Goal: Information Seeking & Learning: Learn about a topic

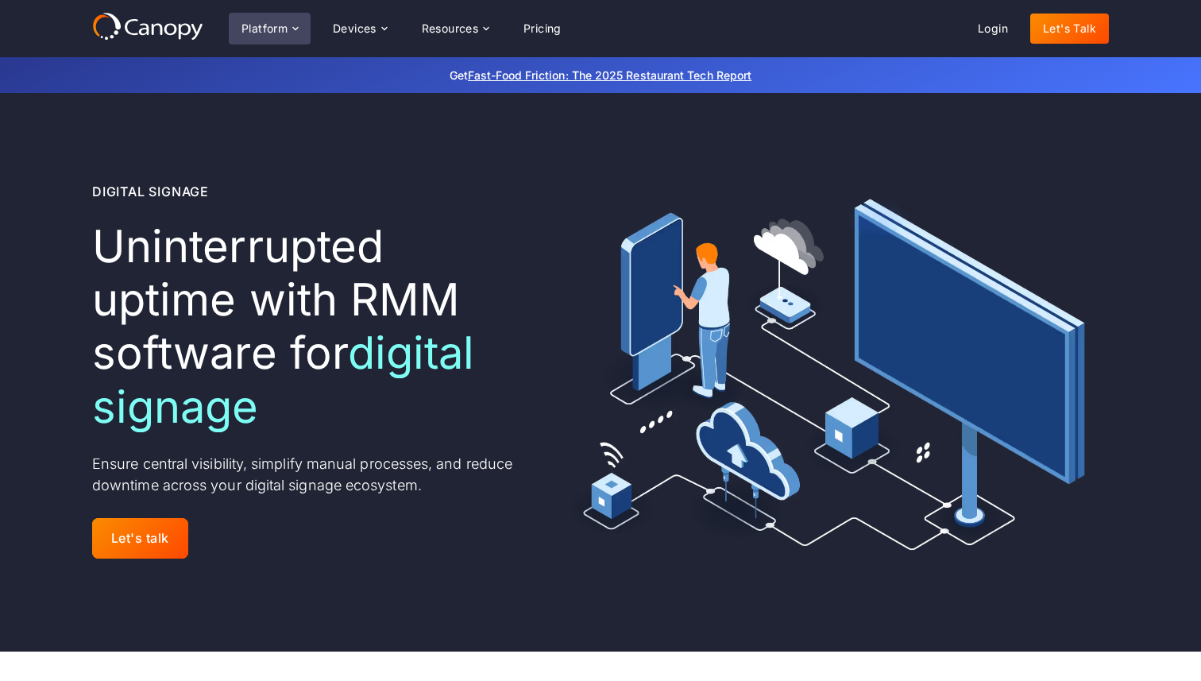
click at [270, 25] on div "Platform" at bounding box center [265, 28] width 46 height 11
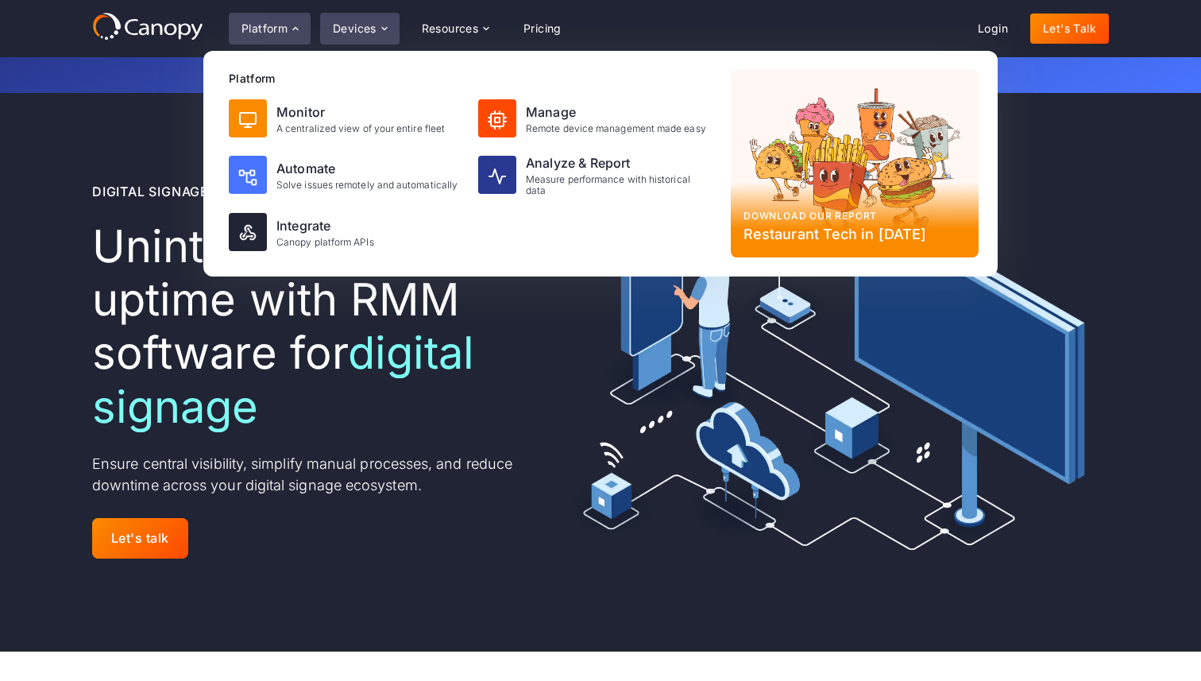
click at [357, 29] on div "Devices" at bounding box center [355, 28] width 44 height 11
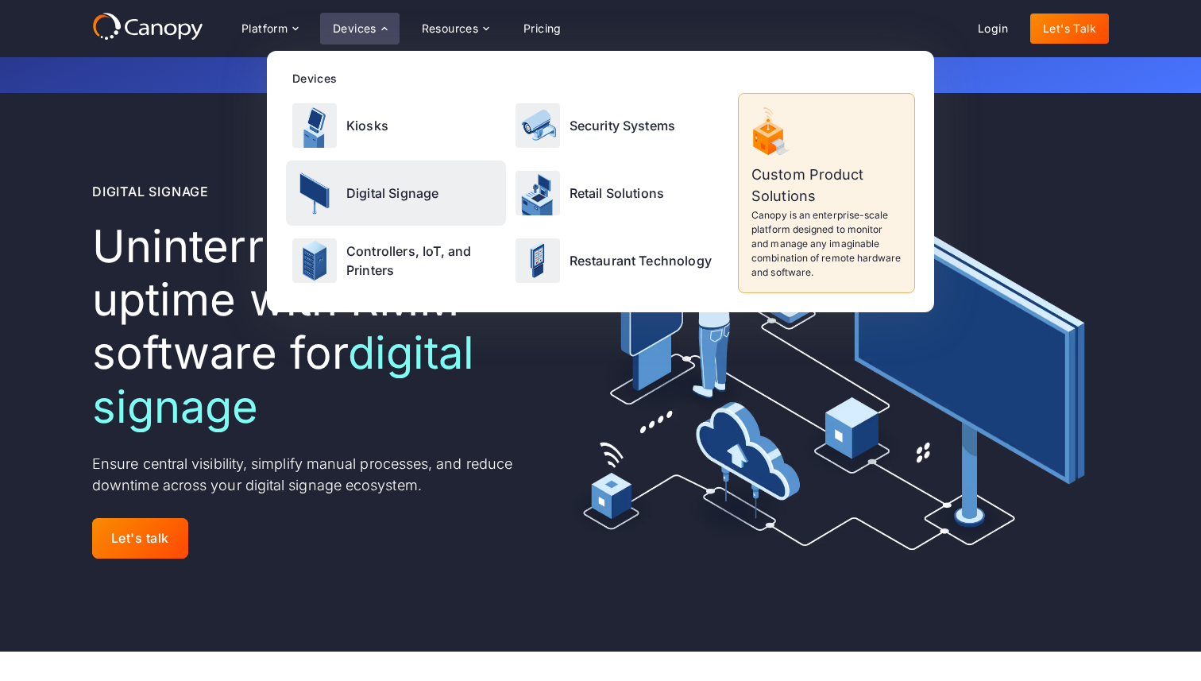
click at [374, 191] on p "Digital Signage" at bounding box center [392, 193] width 92 height 19
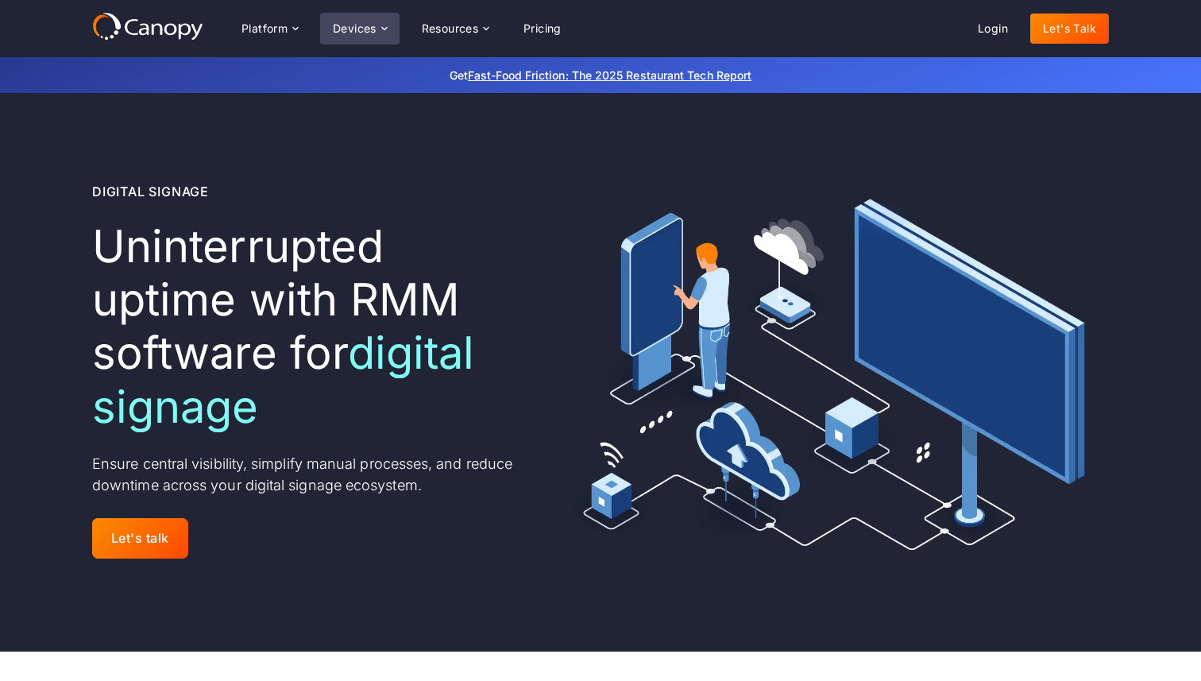
click at [358, 26] on div "Devices" at bounding box center [355, 28] width 44 height 11
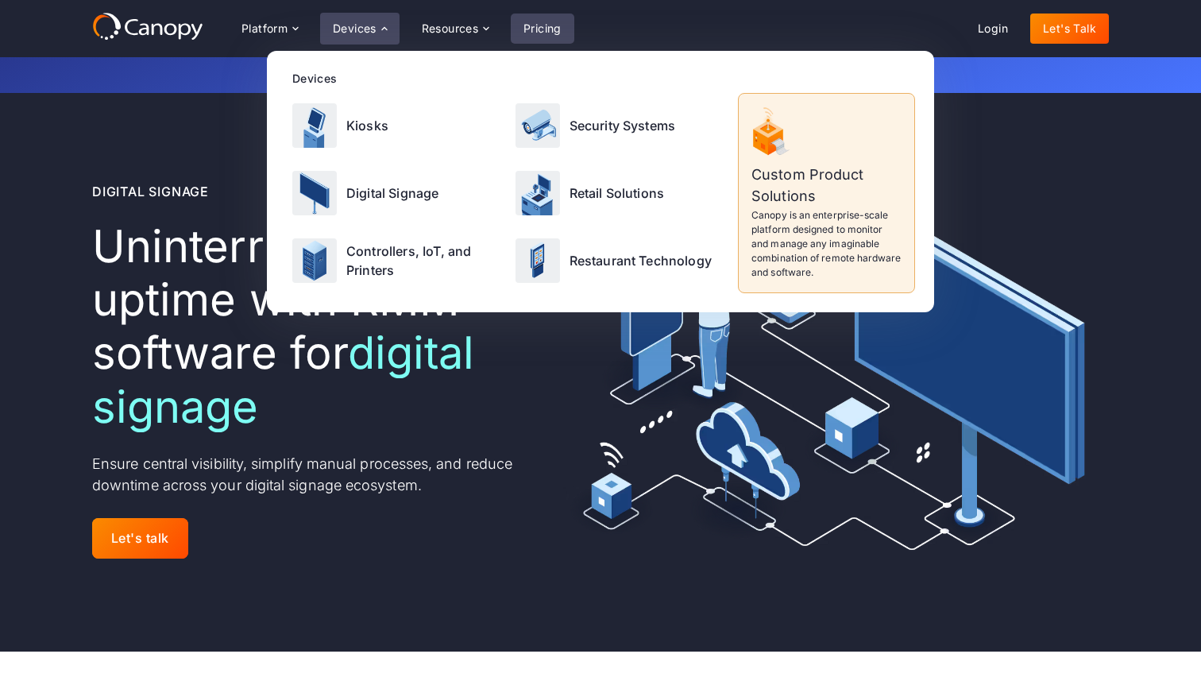
click at [549, 38] on link "Pricing" at bounding box center [543, 29] width 64 height 30
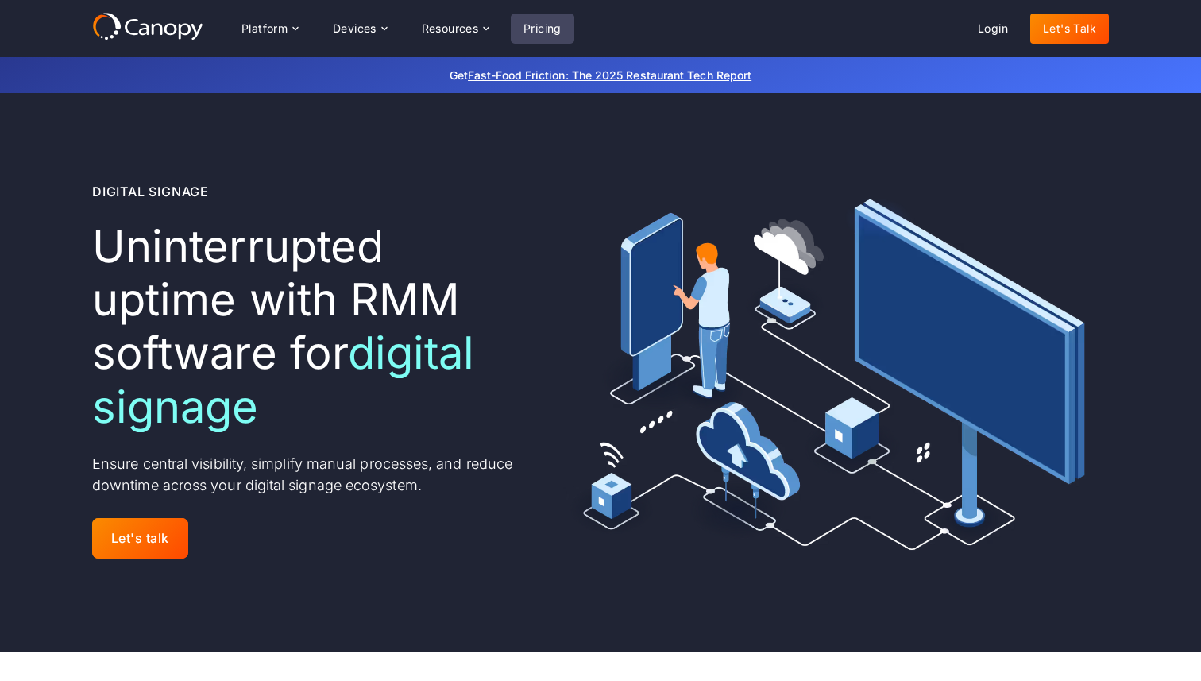
click at [547, 26] on link "Pricing" at bounding box center [543, 29] width 64 height 30
